Goal: Task Accomplishment & Management: Manage account settings

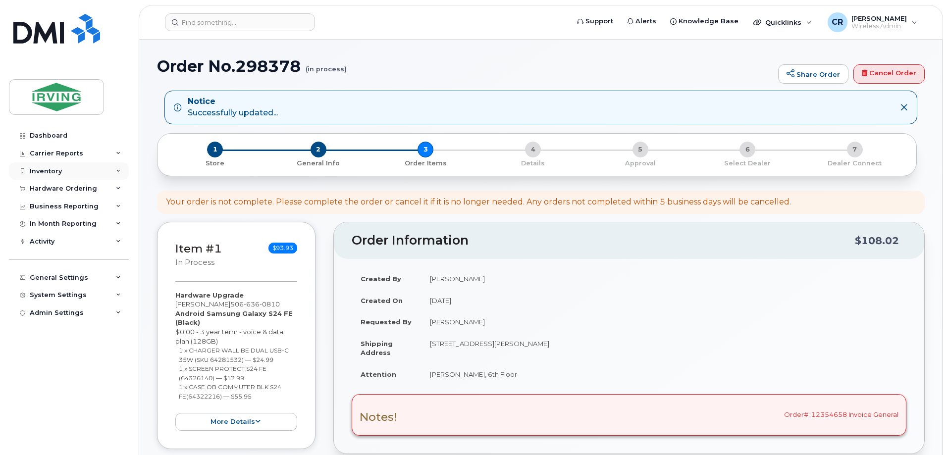
scroll to position [347, 0]
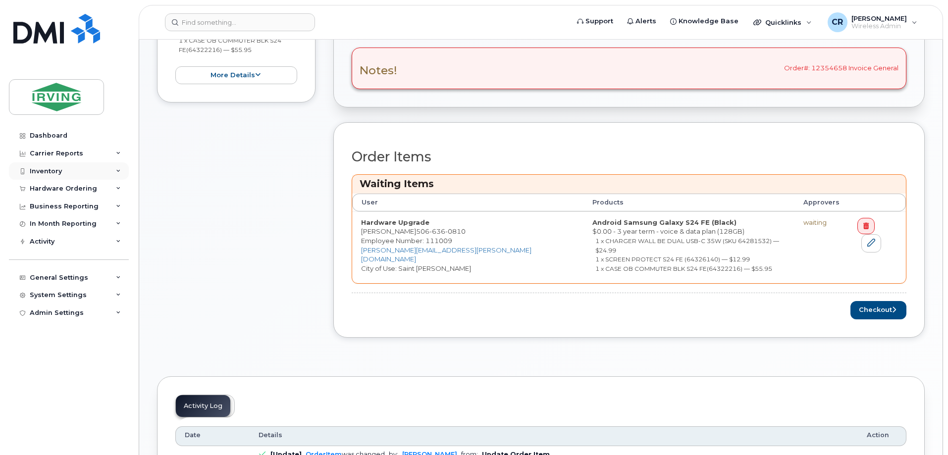
click at [43, 171] on div "Inventory" at bounding box center [46, 171] width 32 height 8
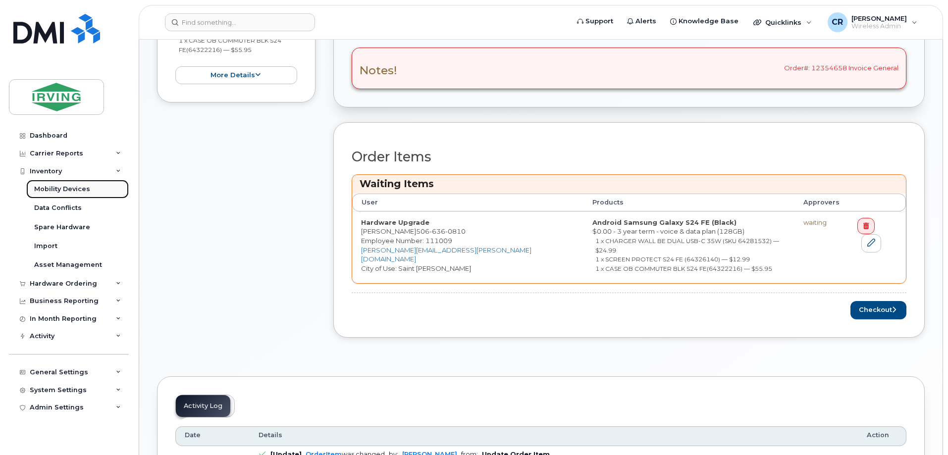
click at [60, 191] on div "Mobility Devices" at bounding box center [62, 189] width 56 height 9
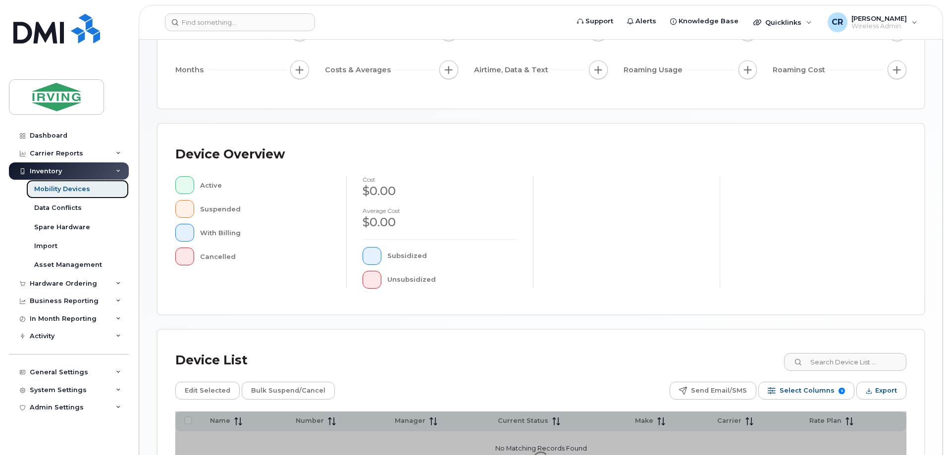
scroll to position [226, 0]
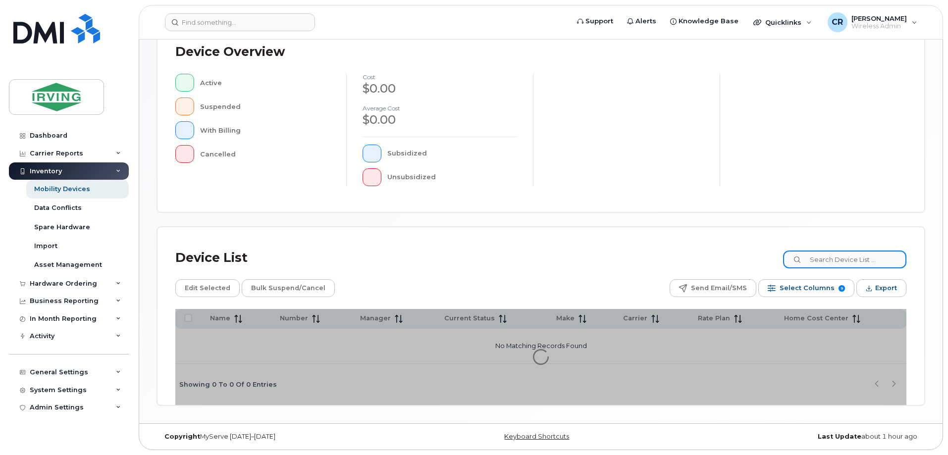
click at [843, 252] on input at bounding box center [844, 260] width 123 height 18
paste input "506-654-2375"
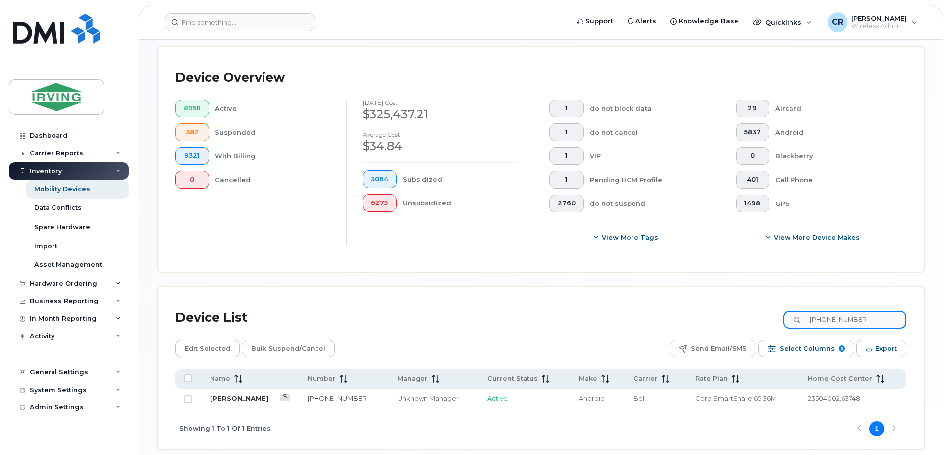
type input "506-654-2375"
click at [236, 394] on link "[PERSON_NAME]" at bounding box center [239, 398] width 58 height 8
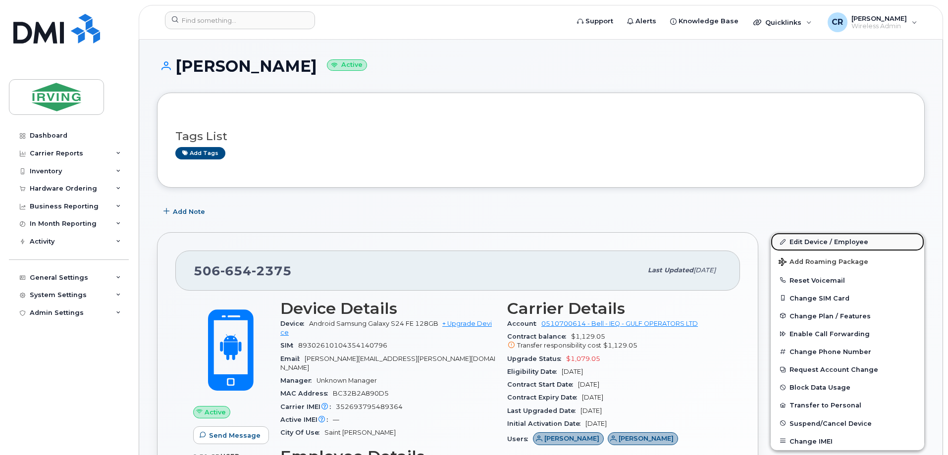
click at [812, 237] on link "Edit Device / Employee" at bounding box center [848, 242] width 154 height 18
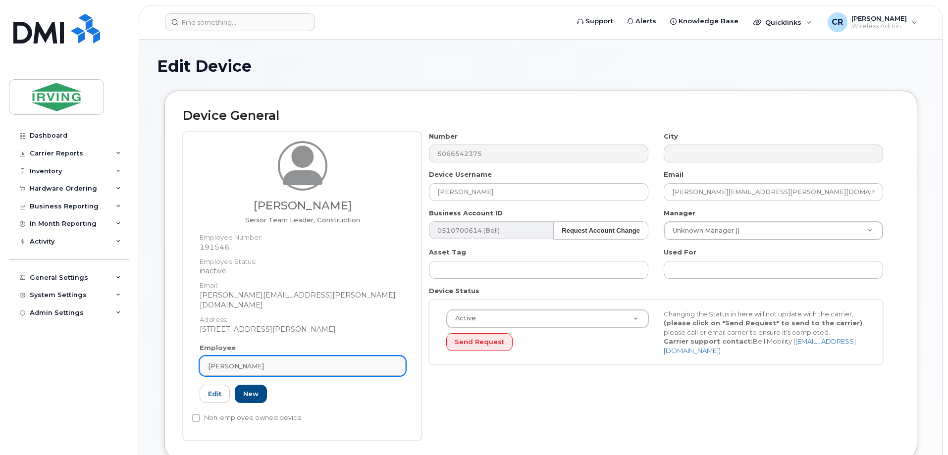
click at [233, 362] on span "[PERSON_NAME]" at bounding box center [236, 366] width 56 height 9
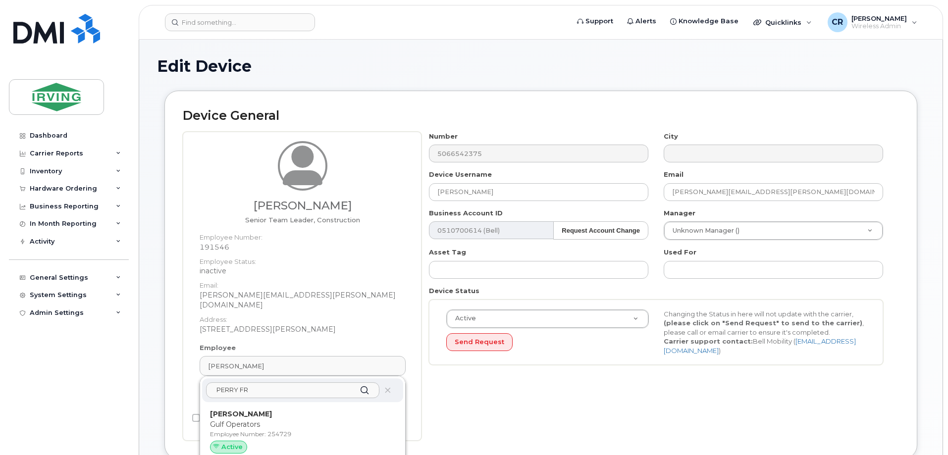
type input "PERRY FR"
click at [222, 419] on p "Gulf Operators" at bounding box center [302, 424] width 185 height 10
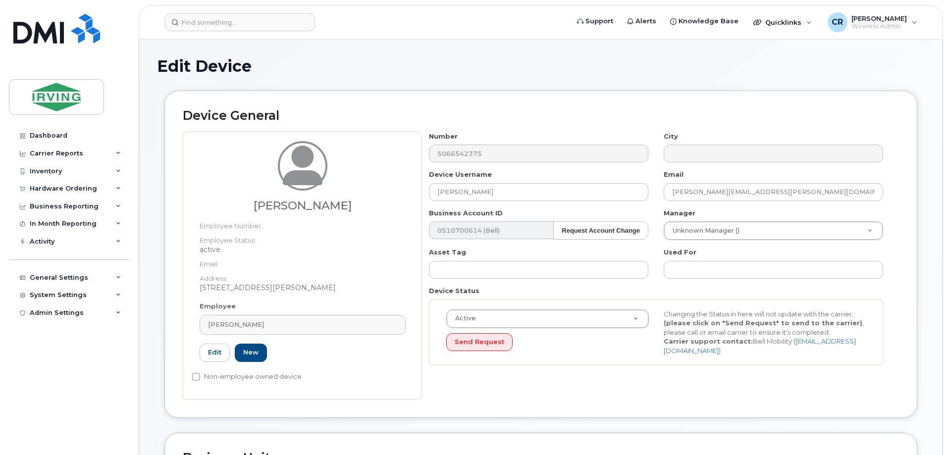
type input "[PERSON_NAME]"
type input "254729"
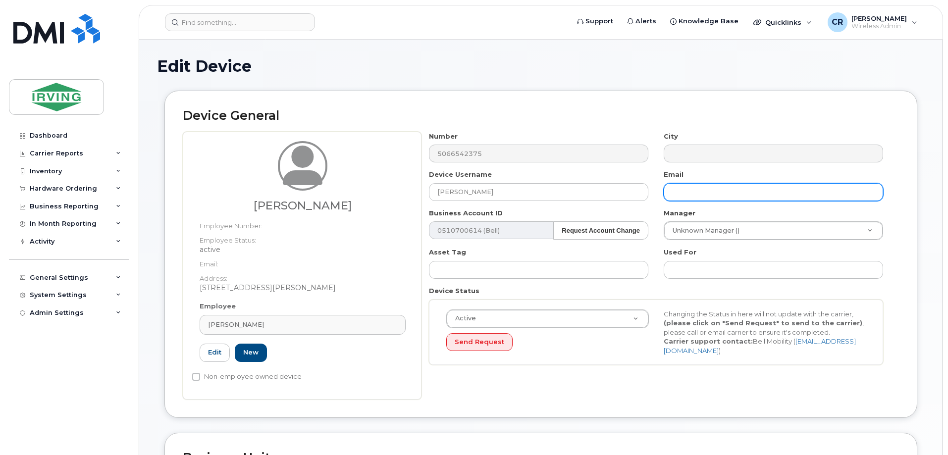
click at [698, 194] on input "text" at bounding box center [773, 192] width 219 height 18
type input "F"
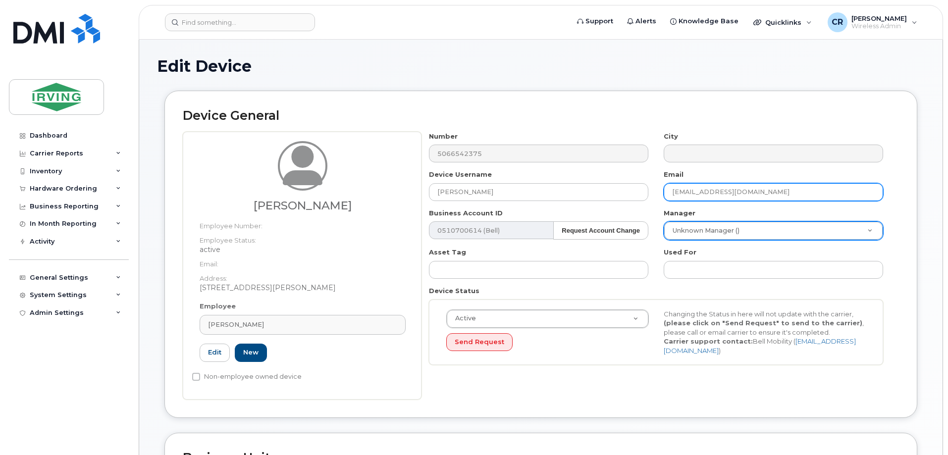
type input "[EMAIL_ADDRESS][DOMAIN_NAME]"
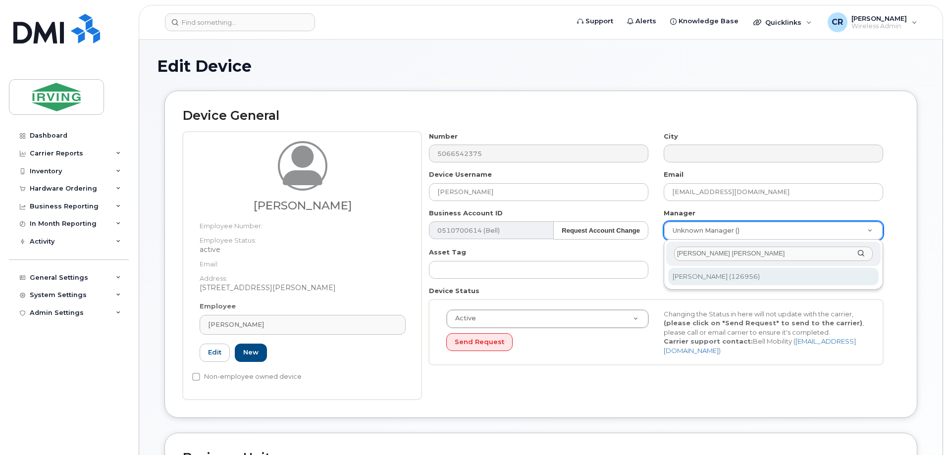
type input "[PERSON_NAME] [PERSON_NAME]"
type input "1467074"
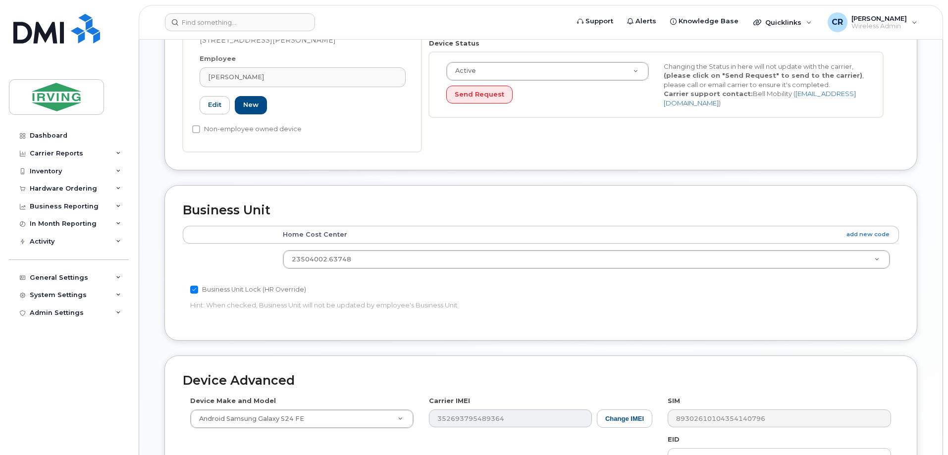
scroll to position [444, 0]
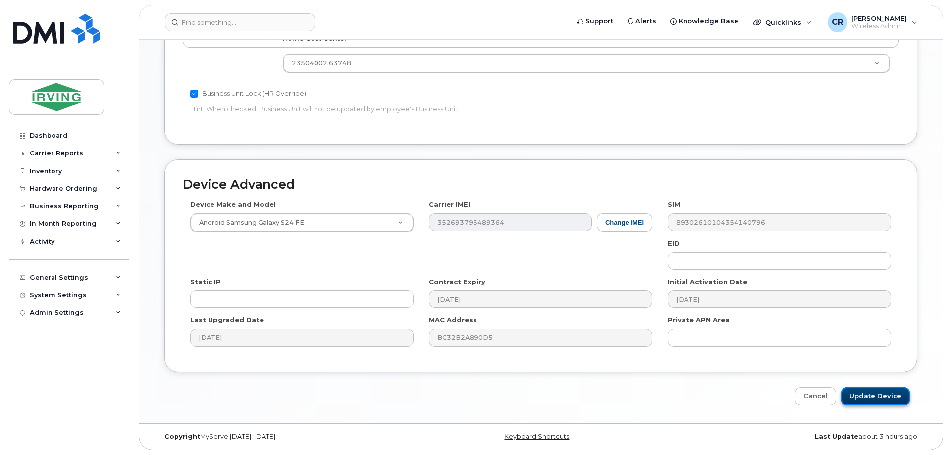
click at [870, 389] on input "Update Device" at bounding box center [875, 396] width 69 height 18
type input "Saving..."
